Goal: Check status

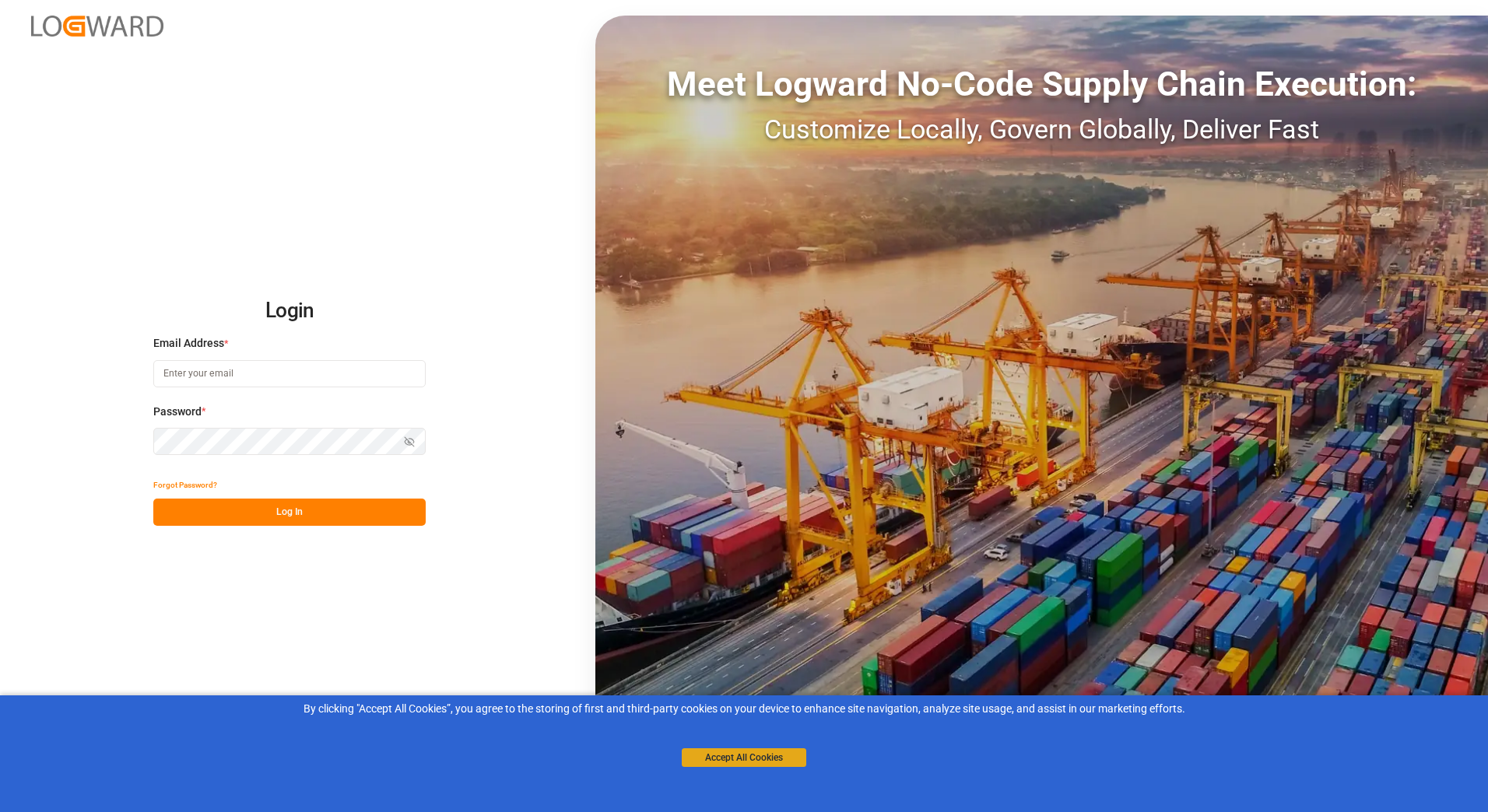
type input "[PERSON_NAME][EMAIL_ADDRESS][PERSON_NAME][DOMAIN_NAME]"
click at [792, 760] on button "Accept All Cookies" at bounding box center [744, 757] width 125 height 18
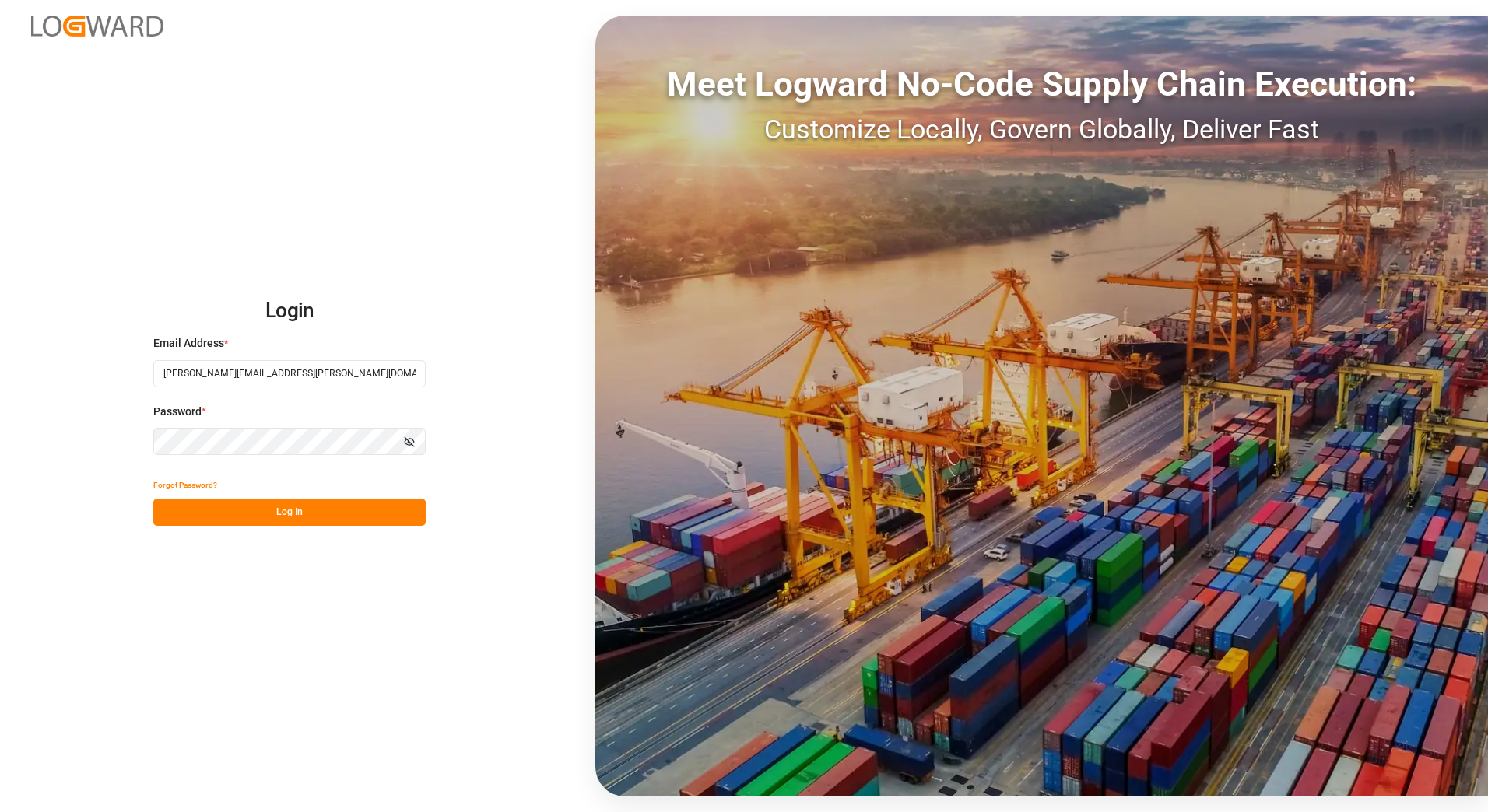
click at [410, 436] on icon "button" at bounding box center [409, 441] width 11 height 11
click at [349, 513] on button "Log In" at bounding box center [289, 512] width 272 height 27
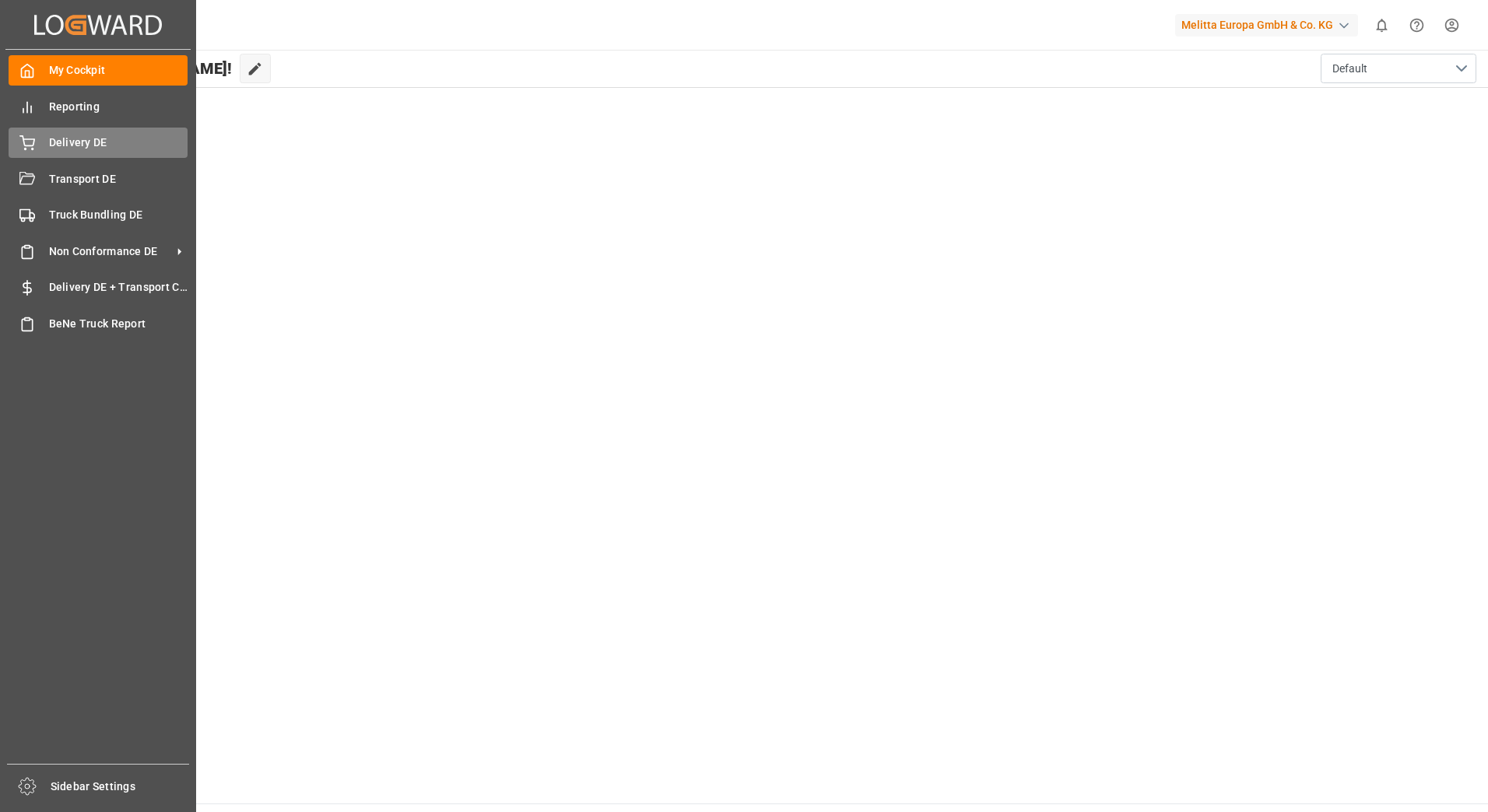
click at [45, 140] on div "Delivery DE Delivery DE" at bounding box center [98, 143] width 179 height 31
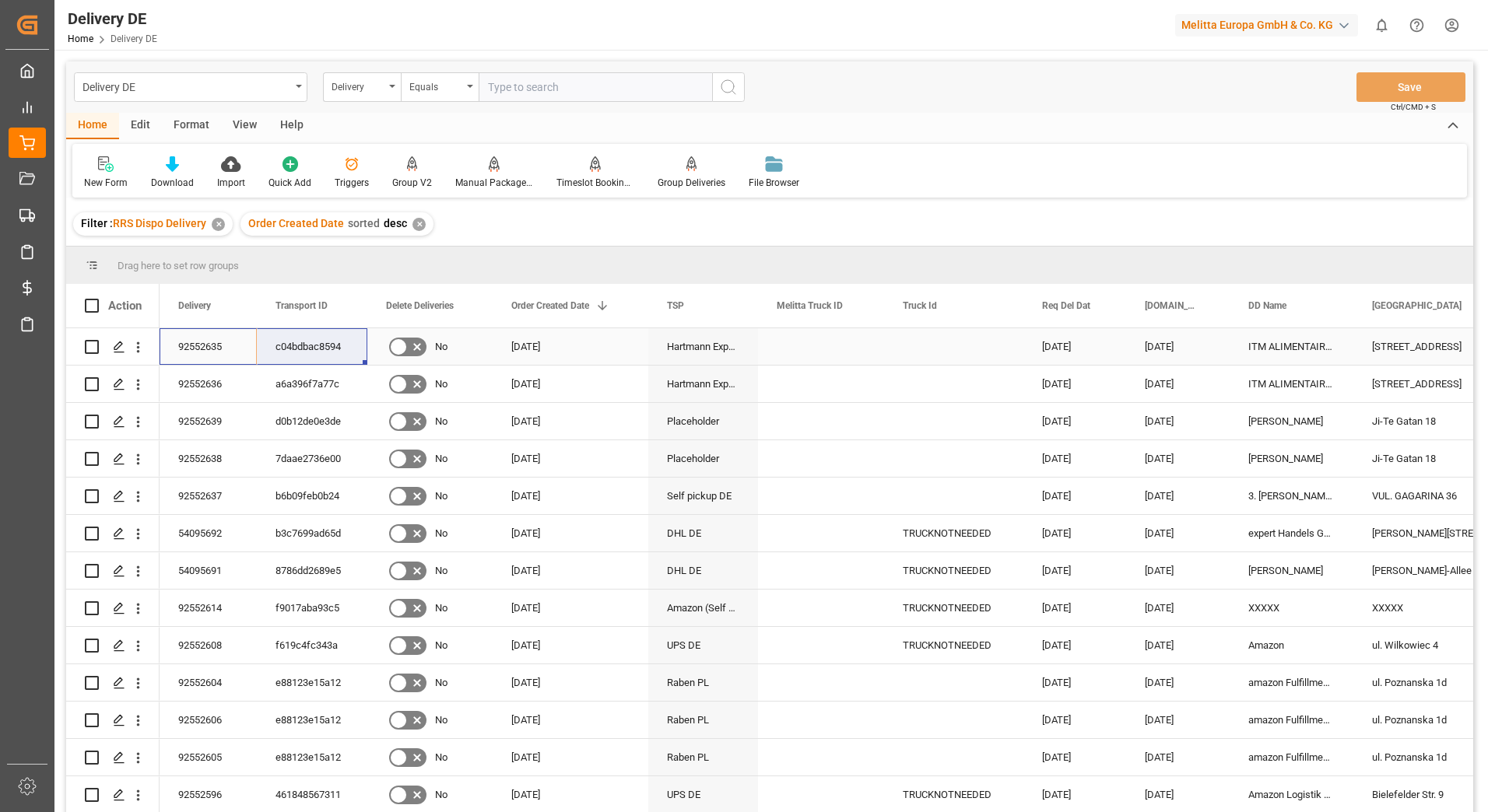
drag, startPoint x: 211, startPoint y: 347, endPoint x: 301, endPoint y: 353, distance: 90.2
drag, startPoint x: 205, startPoint y: 378, endPoint x: 282, endPoint y: 373, distance: 77.2
